Goal: Information Seeking & Learning: Learn about a topic

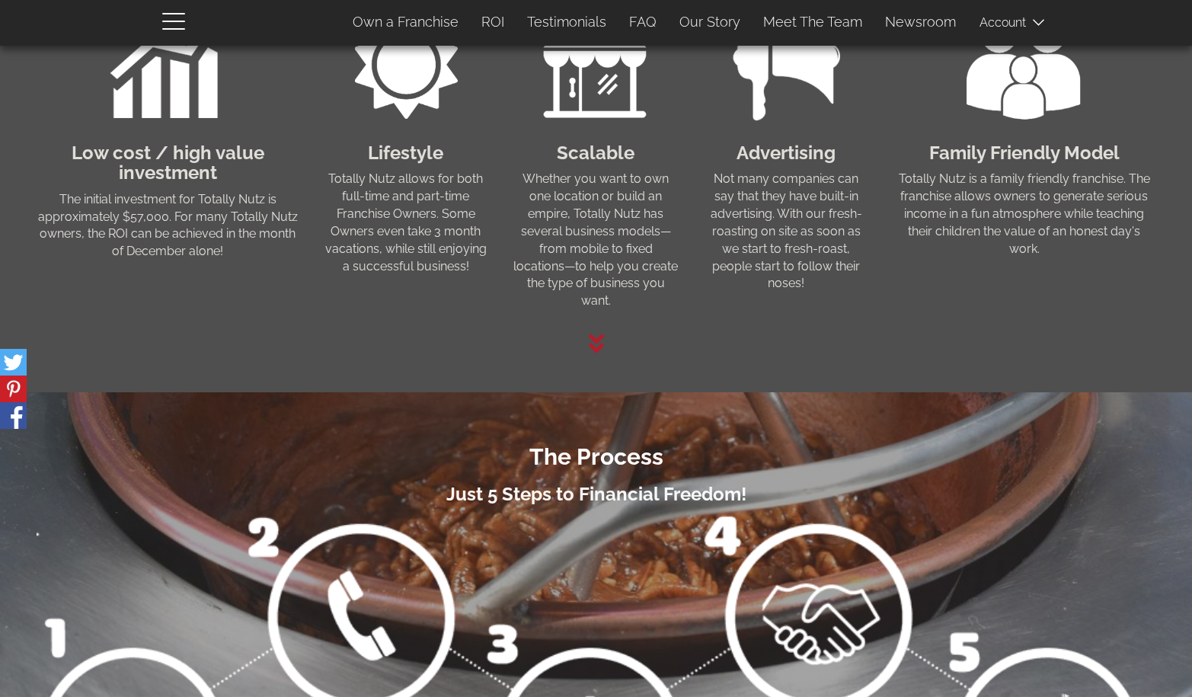
scroll to position [1279, 0]
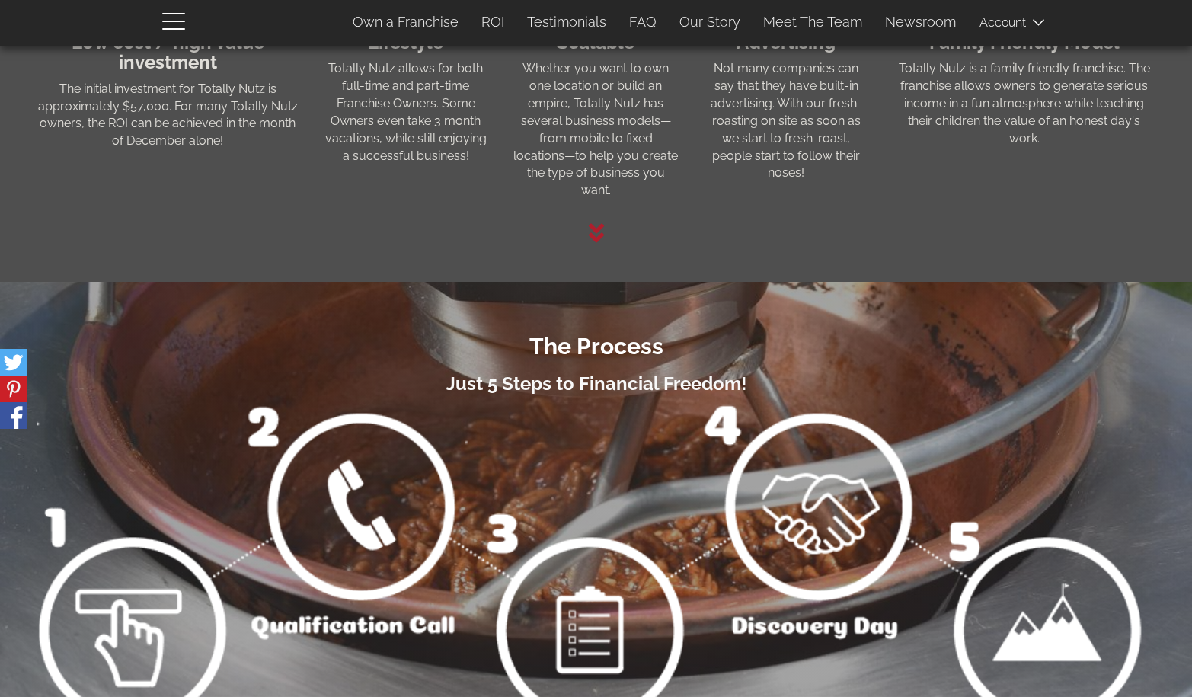
click at [1008, 27] on span at bounding box center [1017, 22] width 76 height 30
click at [420, 22] on link "Own a Franchise" at bounding box center [405, 22] width 129 height 32
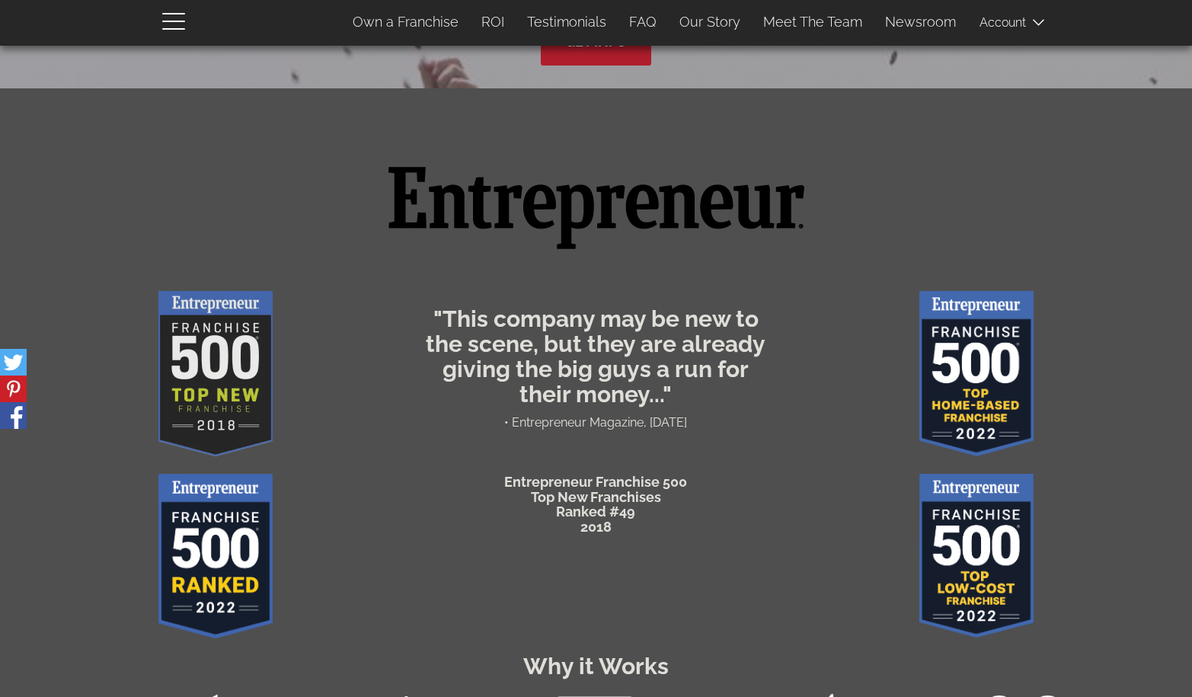
scroll to position [0, 0]
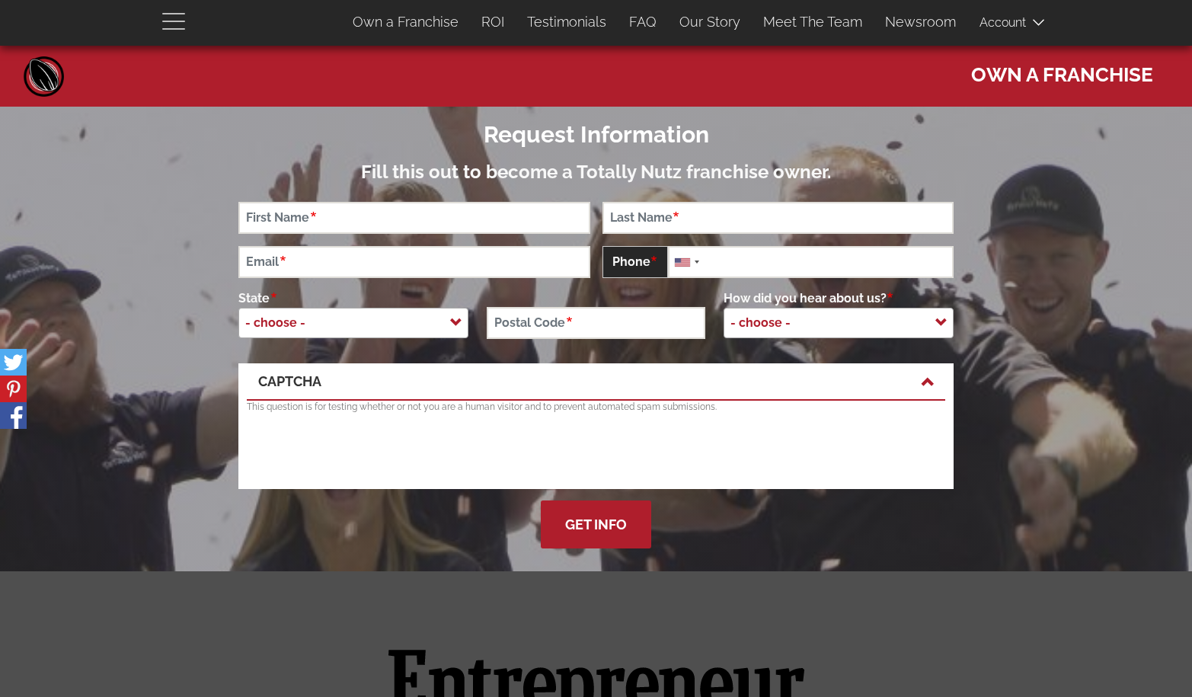
click at [184, 23] on span "button" at bounding box center [177, 20] width 30 height 18
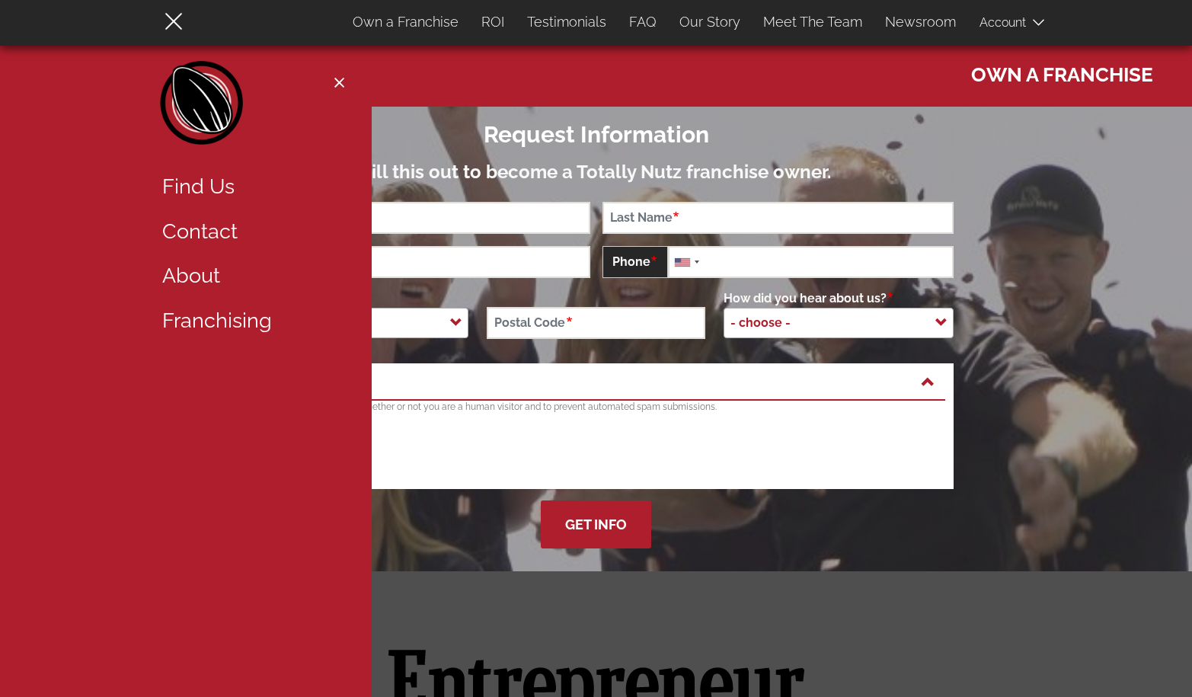
click at [200, 192] on link "Find Us" at bounding box center [250, 187] width 198 height 45
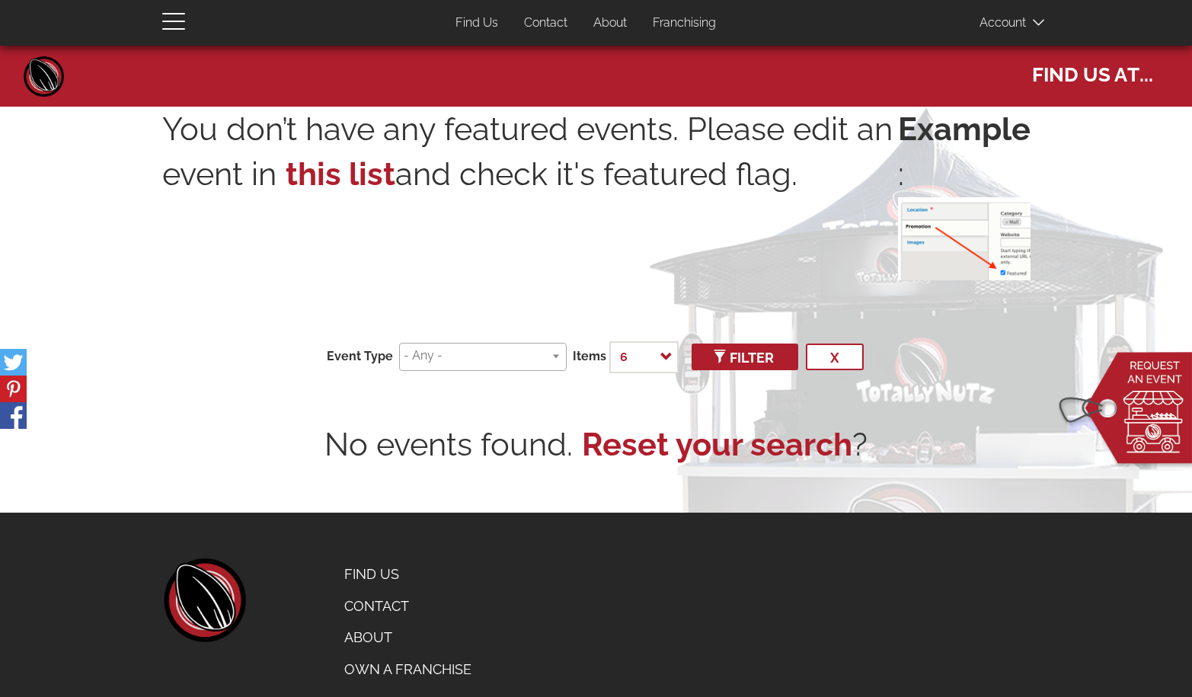
select select
click at [452, 372] on div "Event Type Baseball Catering Farmers Market Basketball [DATE] Concert Concerts …" at bounding box center [596, 357] width 868 height 56
click at [452, 356] on input "search" at bounding box center [480, 356] width 153 height 18
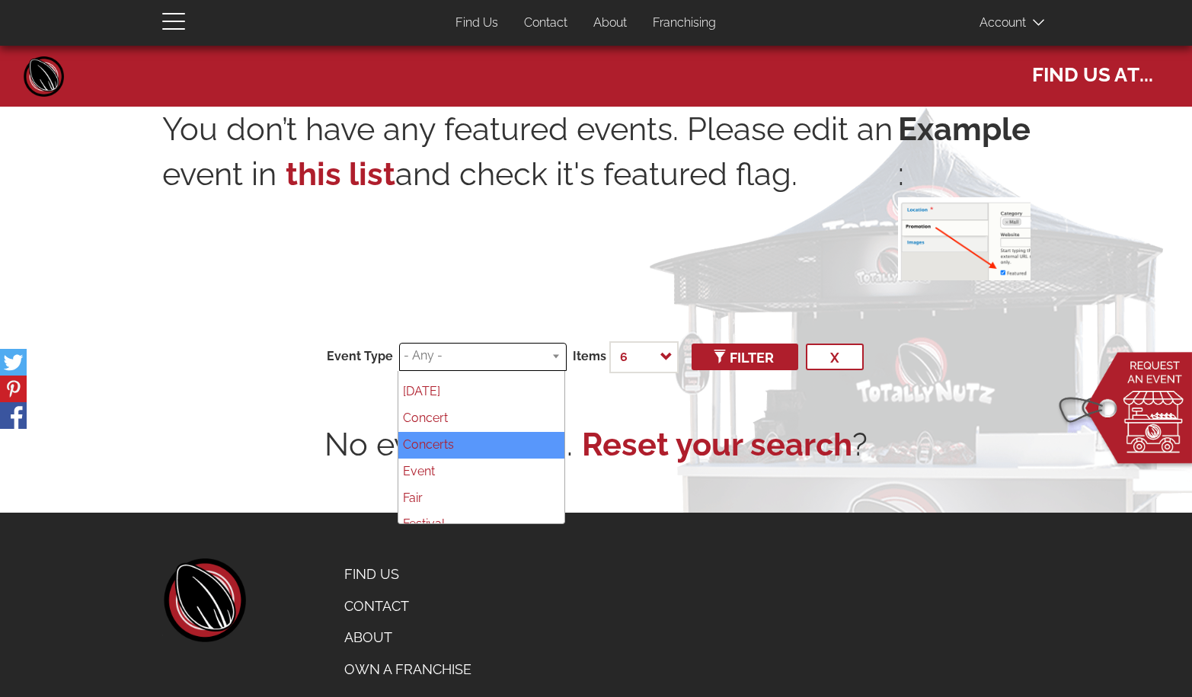
scroll to position [325, 0]
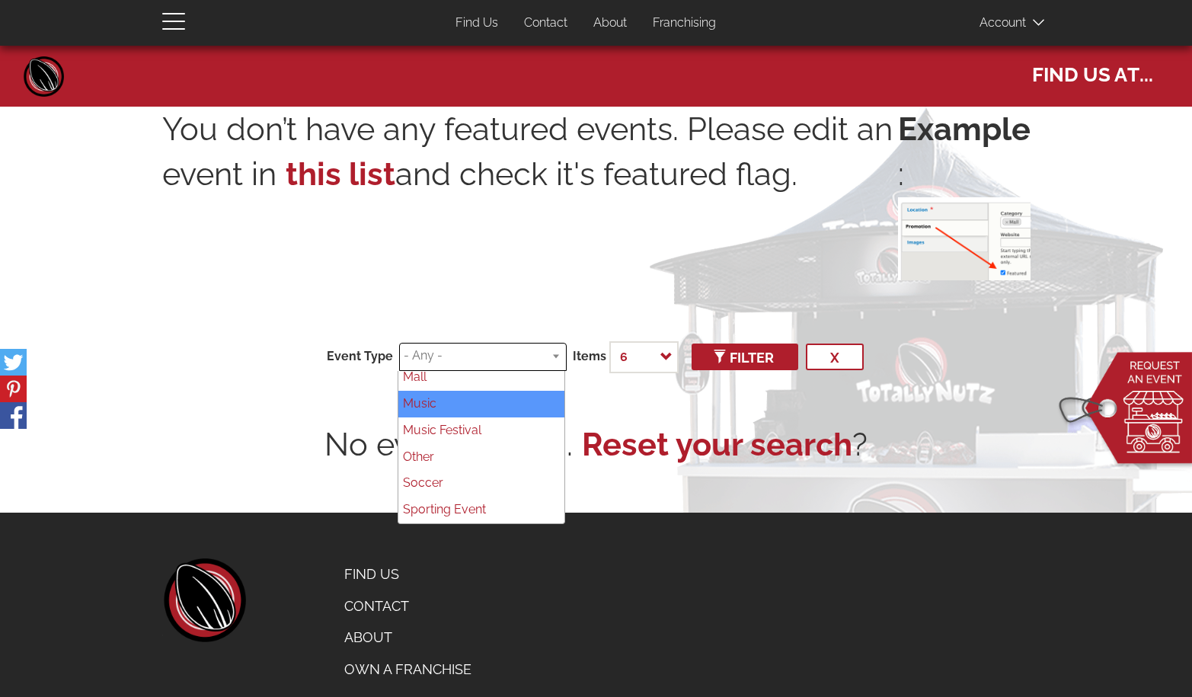
click at [498, 283] on div "You don’t have any featured events. Please edit an event in this list and check…" at bounding box center [596, 206] width 868 height 198
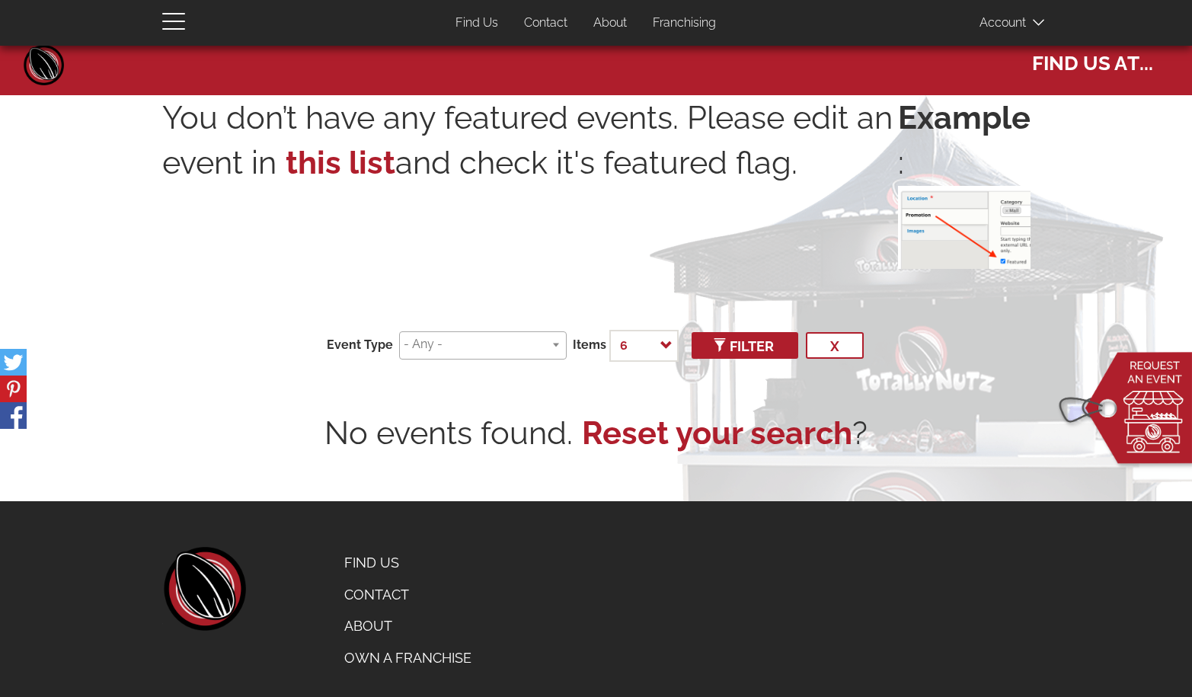
scroll to position [0, 0]
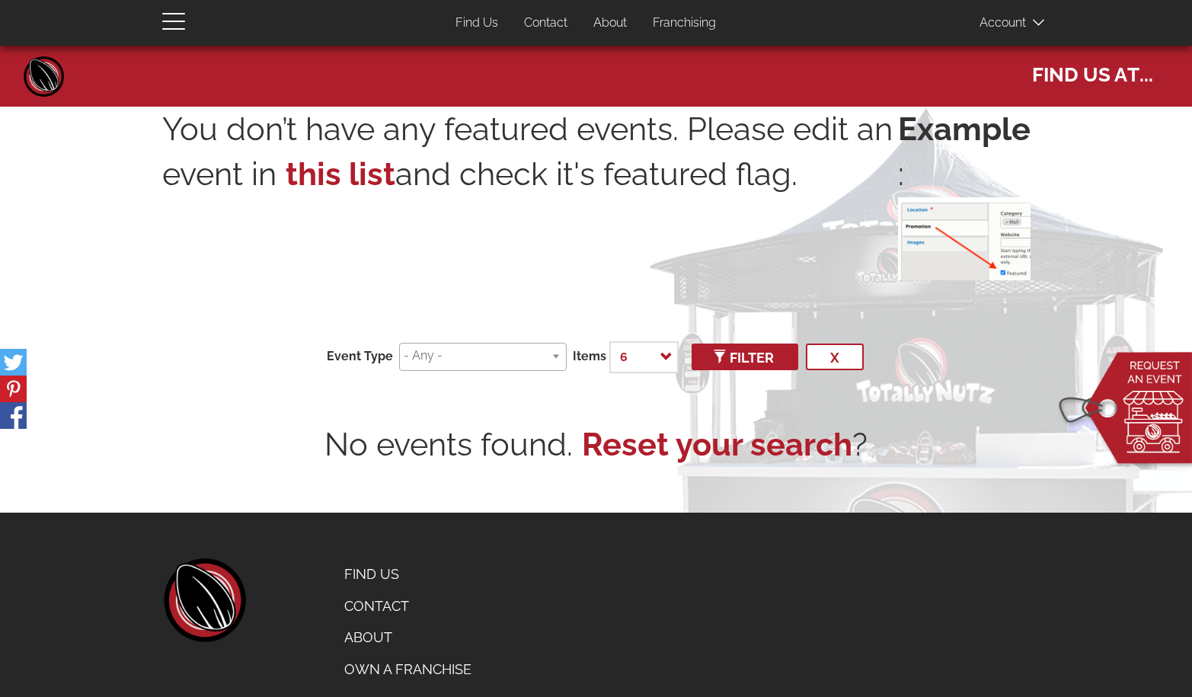
click at [471, 16] on link "Find Us" at bounding box center [477, 23] width 66 height 30
select select
click at [1002, 23] on span at bounding box center [1017, 22] width 76 height 30
click at [662, 27] on link "Franchising" at bounding box center [684, 23] width 86 height 30
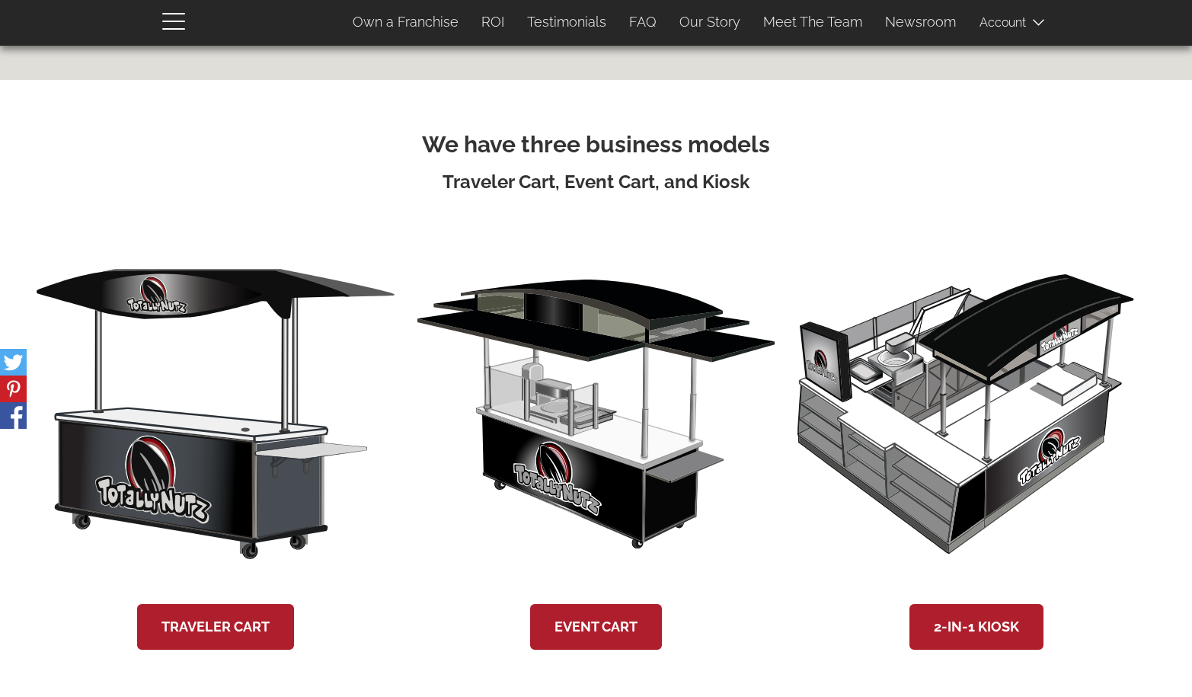
scroll to position [2685, 0]
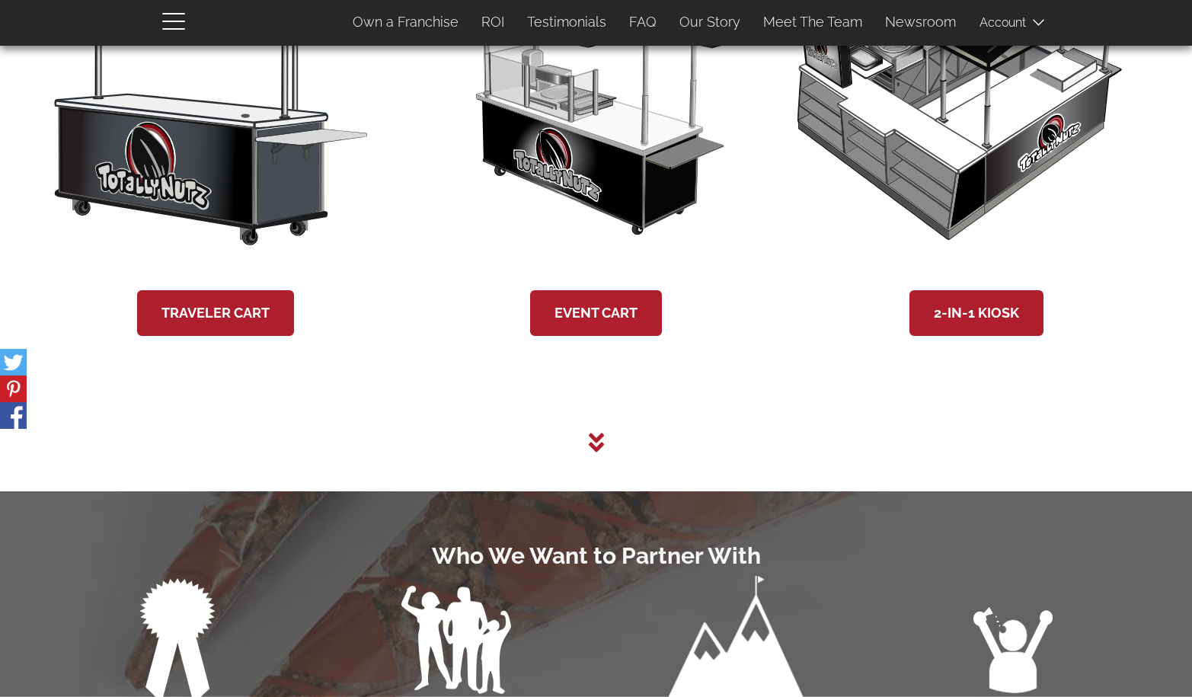
click at [590, 430] on icon at bounding box center [596, 442] width 15 height 24
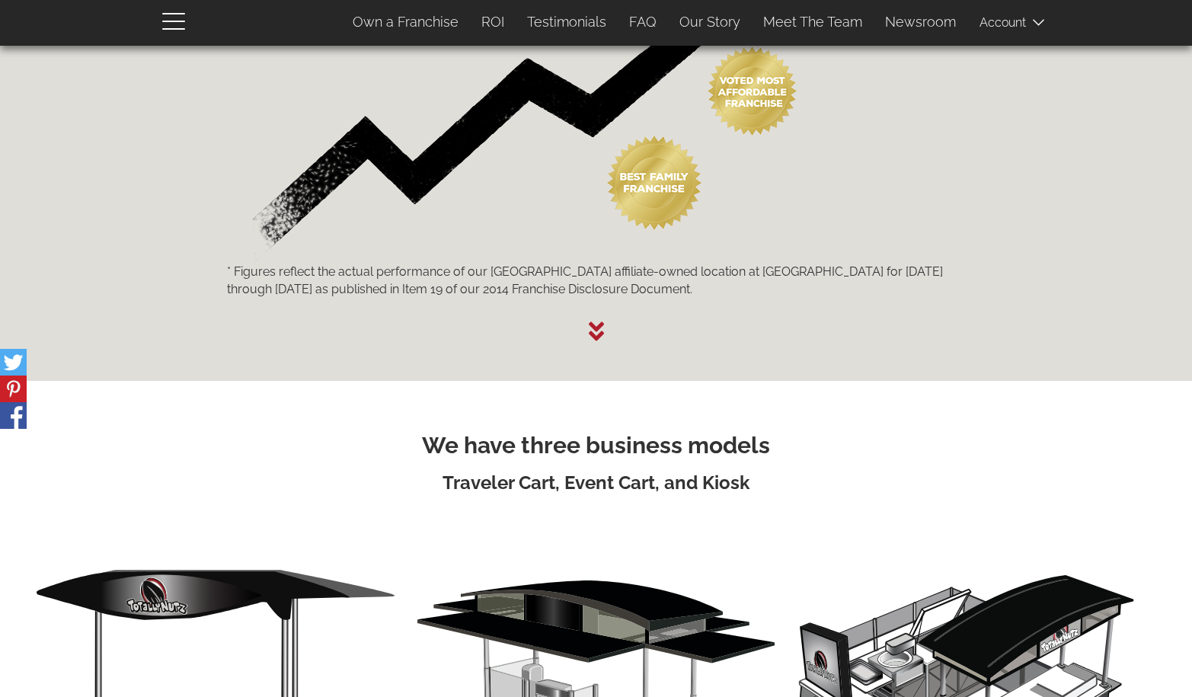
scroll to position [2214, 0]
